Goal: Check status

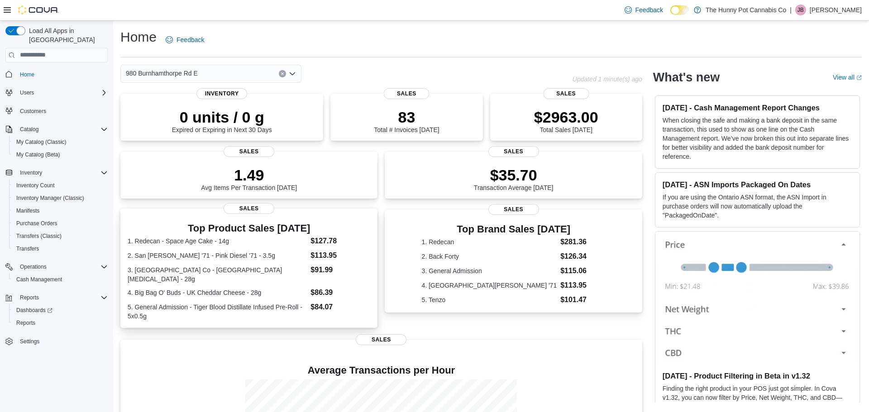
scroll to position [109, 0]
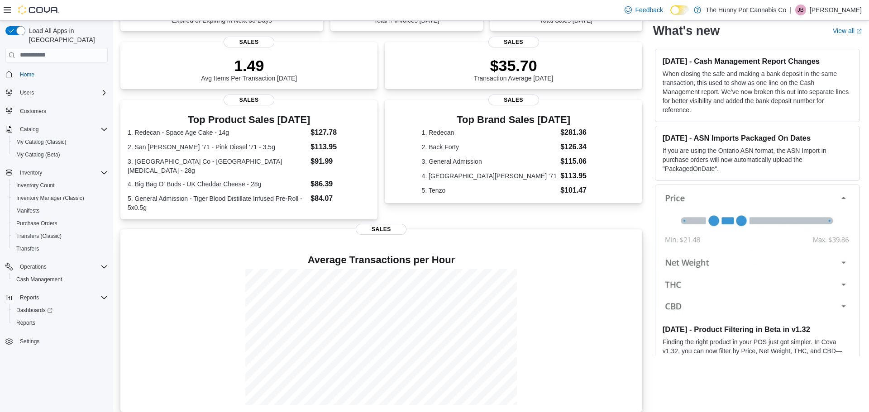
click at [172, 242] on p at bounding box center [381, 245] width 507 height 11
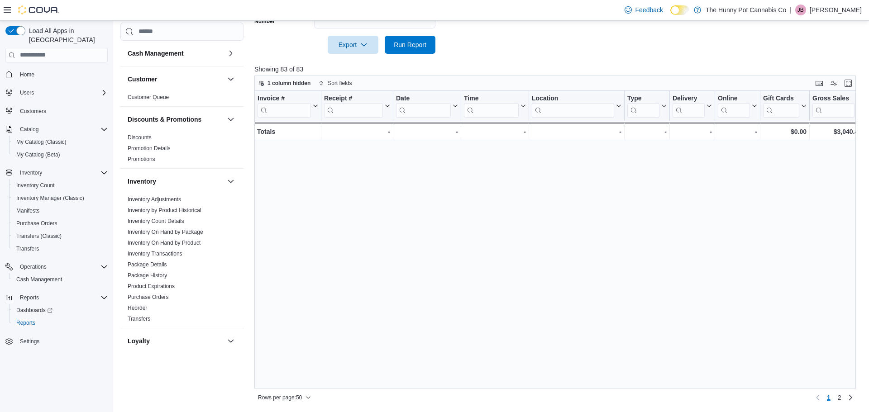
scroll to position [426, 0]
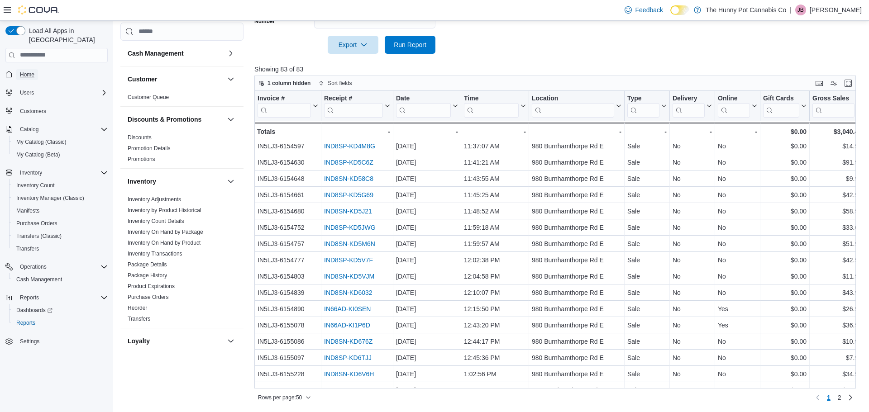
click at [33, 71] on span "Home" at bounding box center [27, 74] width 14 height 7
